Goal: Navigation & Orientation: Locate item on page

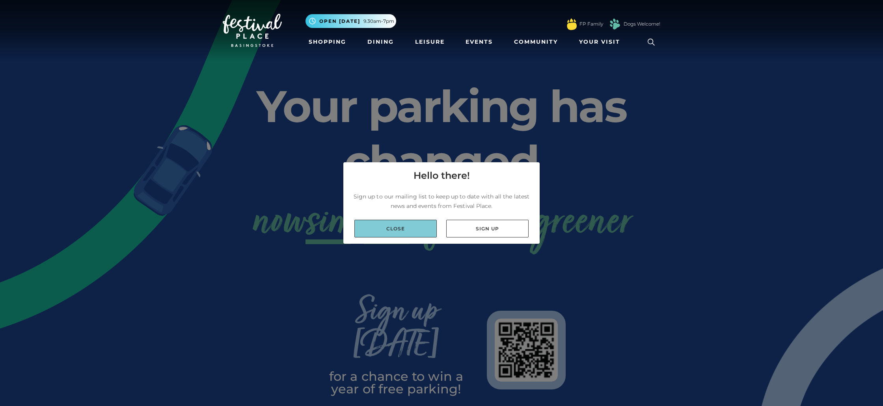
click at [391, 227] on link "Close" at bounding box center [395, 229] width 82 height 18
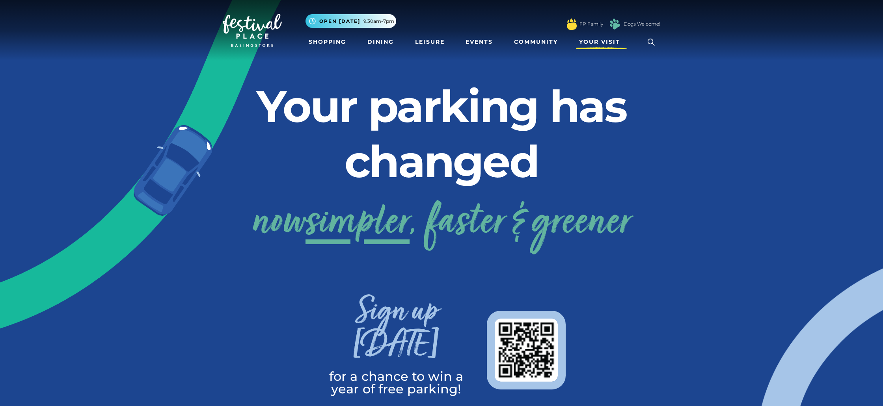
click at [591, 46] on link "Your Visit" at bounding box center [601, 42] width 51 height 15
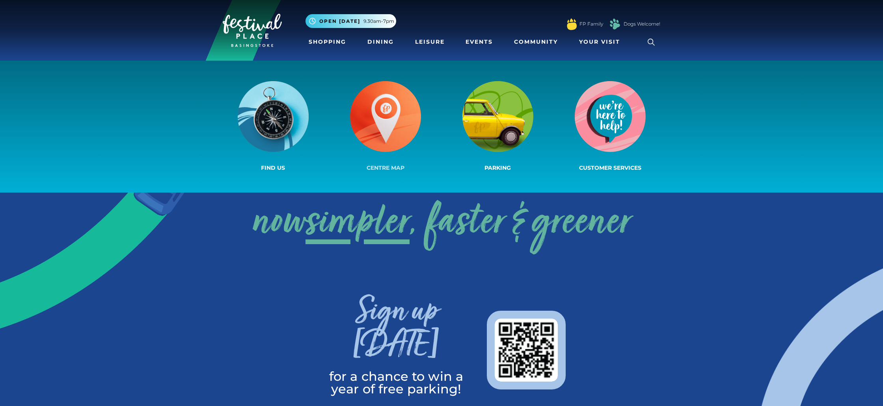
click at [378, 123] on img at bounding box center [385, 116] width 71 height 71
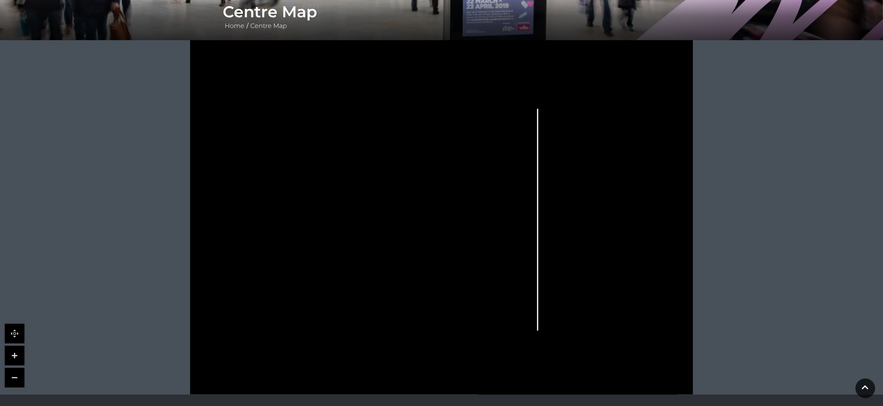
scroll to position [158, 0]
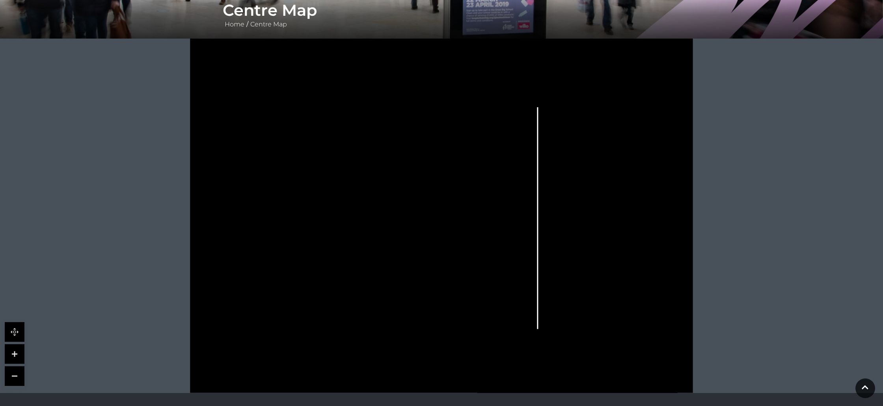
click at [14, 359] on link at bounding box center [15, 354] width 20 height 20
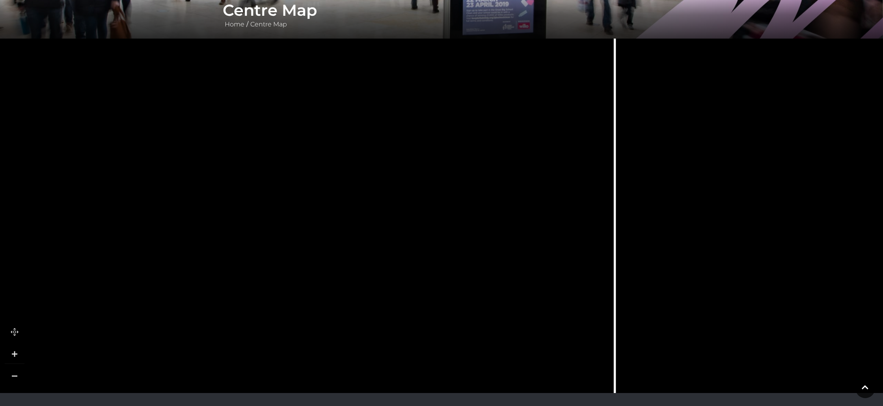
click at [14, 359] on link at bounding box center [15, 354] width 20 height 20
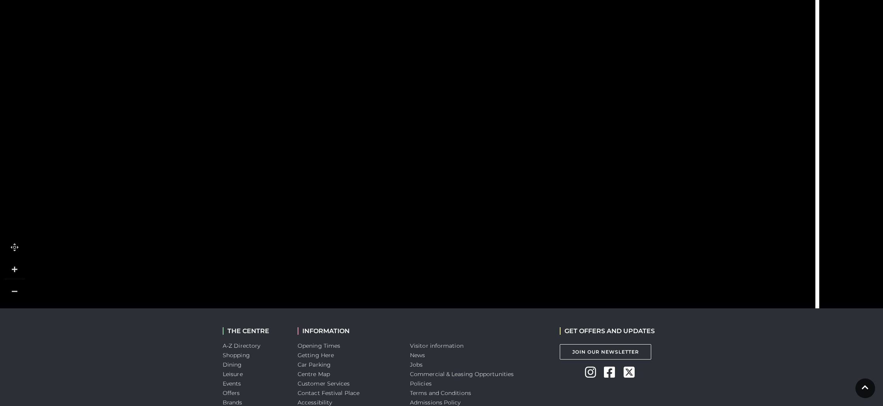
scroll to position [243, 0]
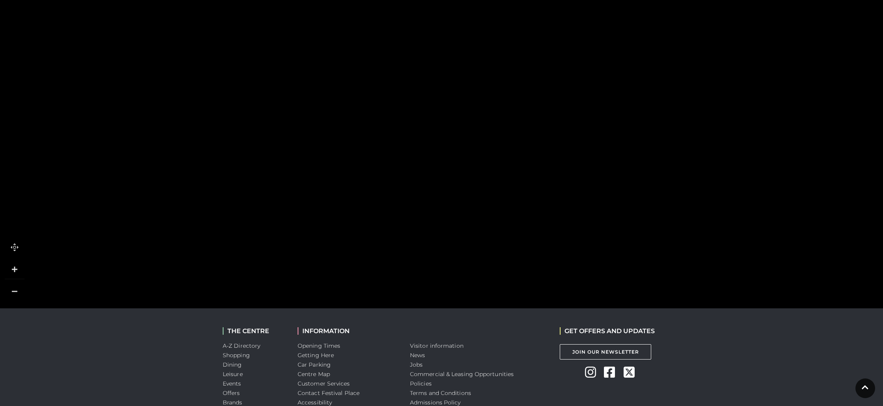
drag, startPoint x: 270, startPoint y: 270, endPoint x: 538, endPoint y: 166, distance: 286.7
click at [538, 166] on rect at bounding box center [567, 164] width 64 height 19
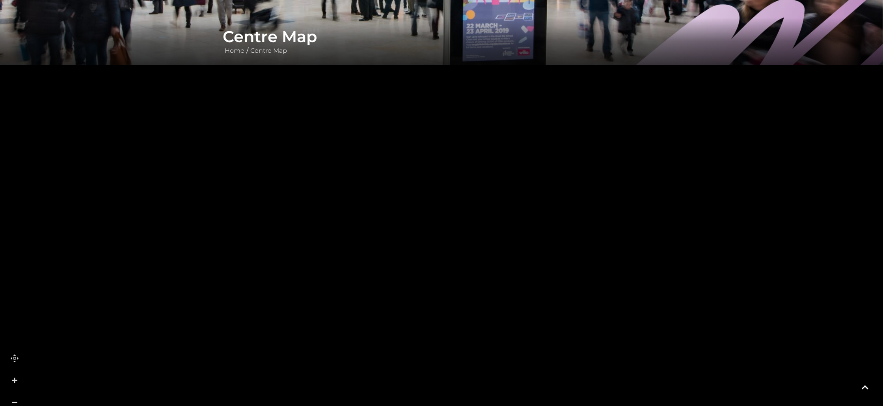
scroll to position [133, 0]
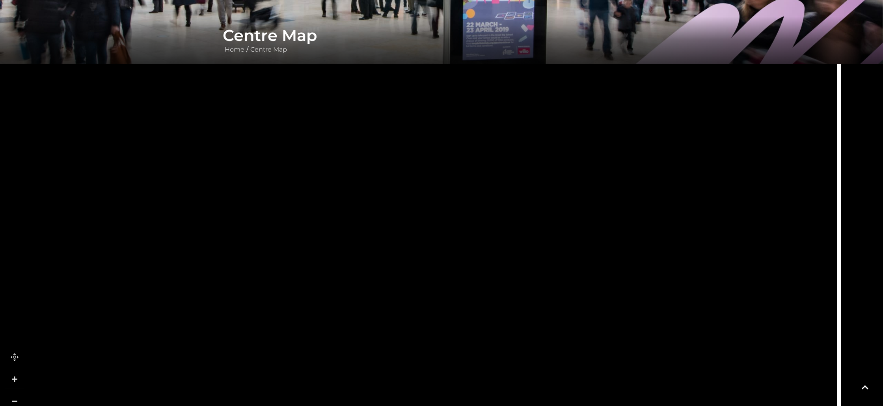
drag, startPoint x: 636, startPoint y: 162, endPoint x: 445, endPoint y: 294, distance: 232.3
click at [445, 294] on polygon at bounding box center [200, 353] width 695 height 806
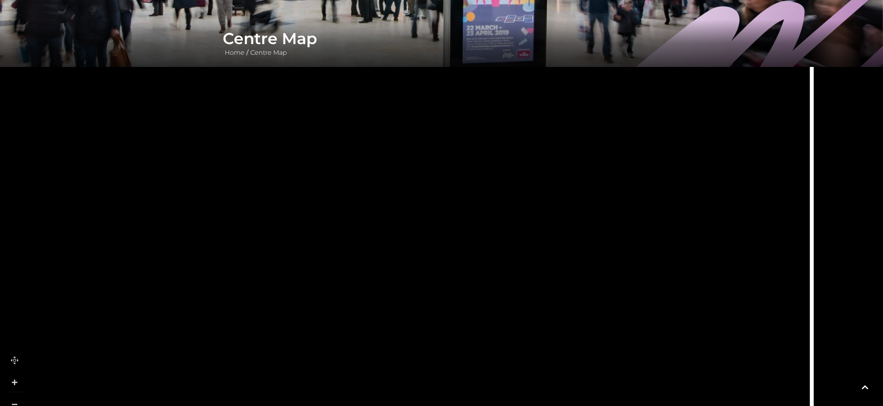
drag, startPoint x: 495, startPoint y: 163, endPoint x: 473, endPoint y: 233, distance: 73.7
click at [473, 233] on rect at bounding box center [449, 251] width 46 height 46
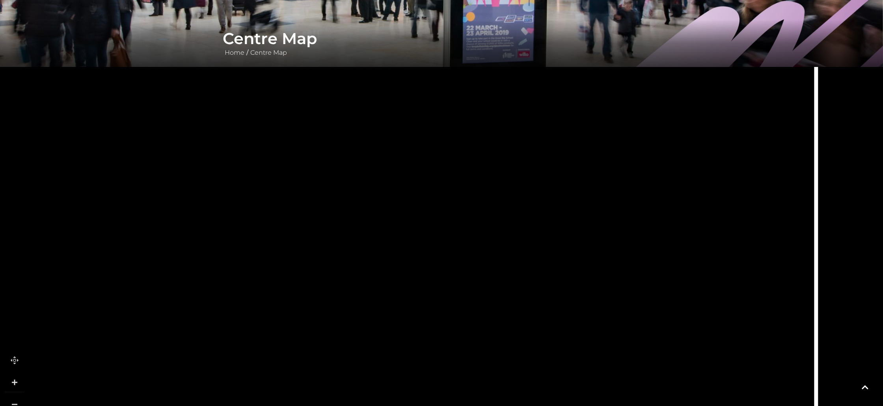
drag, startPoint x: 536, startPoint y: 327, endPoint x: 537, endPoint y: 202, distance: 125.3
click at [537, 202] on icon at bounding box center [630, 247] width 281 height 627
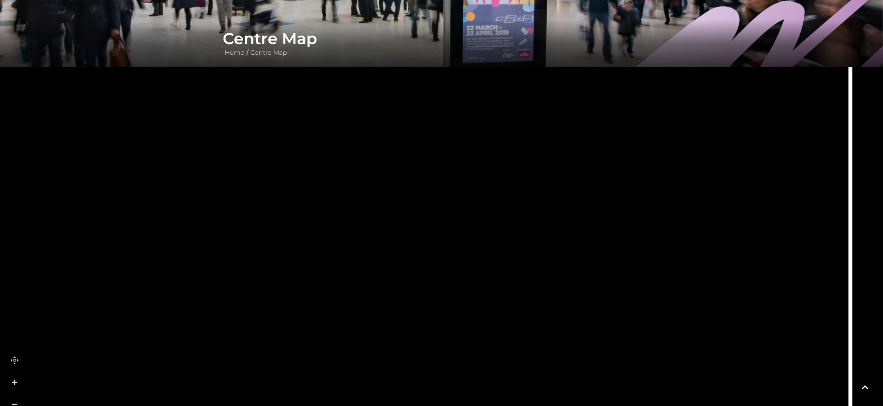
drag, startPoint x: 474, startPoint y: 344, endPoint x: 506, endPoint y: 271, distance: 79.2
click at [506, 271] on rect at bounding box center [490, 276] width 50 height 19
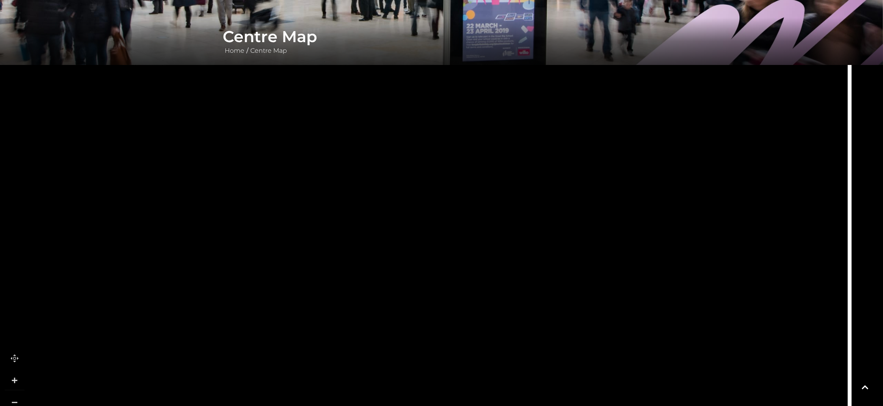
scroll to position [130, 0]
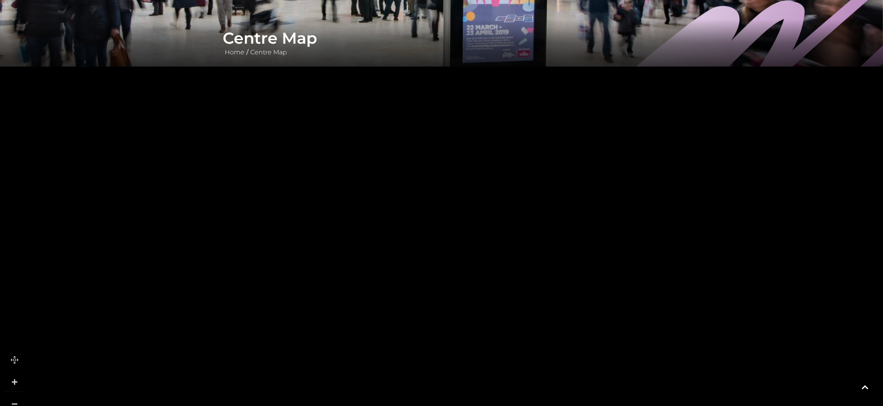
drag, startPoint x: 474, startPoint y: 351, endPoint x: 542, endPoint y: 276, distance: 101.0
click at [542, 276] on rect at bounding box center [534, 293] width 31 height 54
drag, startPoint x: 410, startPoint y: 343, endPoint x: 560, endPoint y: 205, distance: 203.3
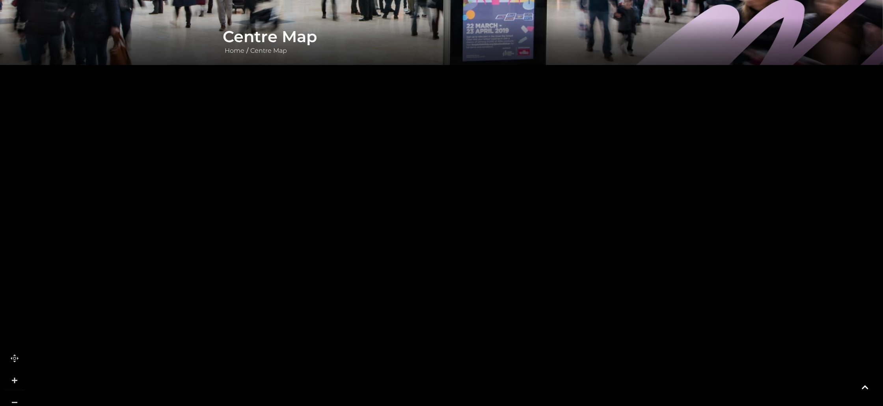
drag, startPoint x: 546, startPoint y: 167, endPoint x: 454, endPoint y: 274, distance: 140.8
click at [454, 274] on icon at bounding box center [684, 17] width 2043 height 1149
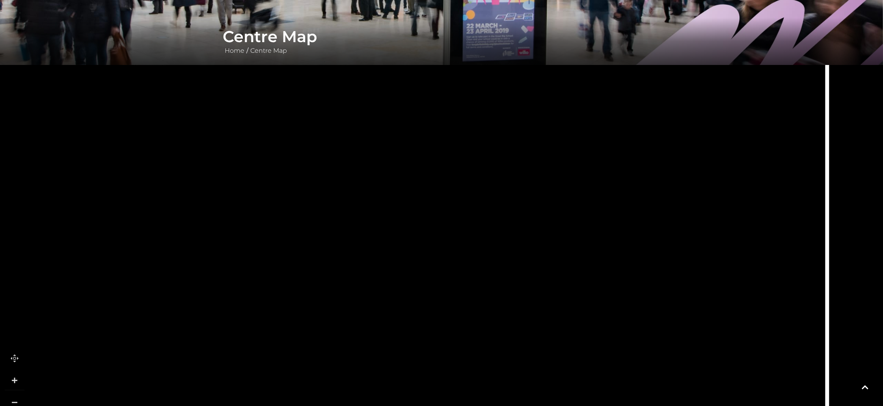
drag, startPoint x: 647, startPoint y: 154, endPoint x: 499, endPoint y: 319, distance: 221.6
click at [499, 319] on polygon at bounding box center [501, 341] width 70 height 44
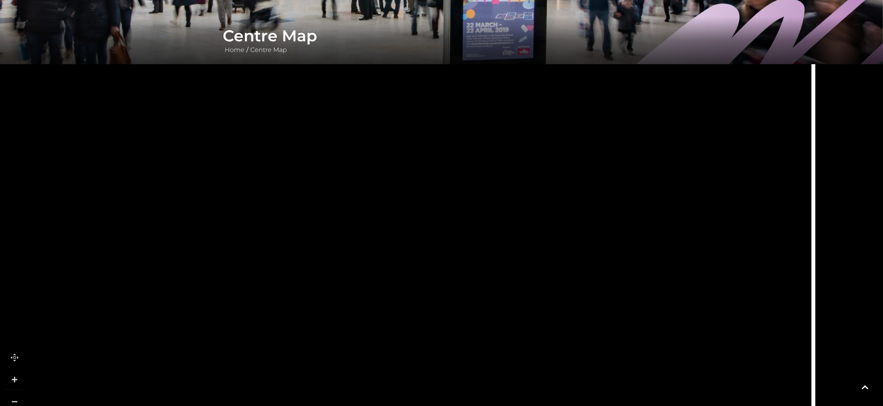
drag, startPoint x: 523, startPoint y: 244, endPoint x: 516, endPoint y: 269, distance: 26.3
click at [516, 269] on icon at bounding box center [501, 239] width 2043 height 1149
